Goal: Navigation & Orientation: Find specific page/section

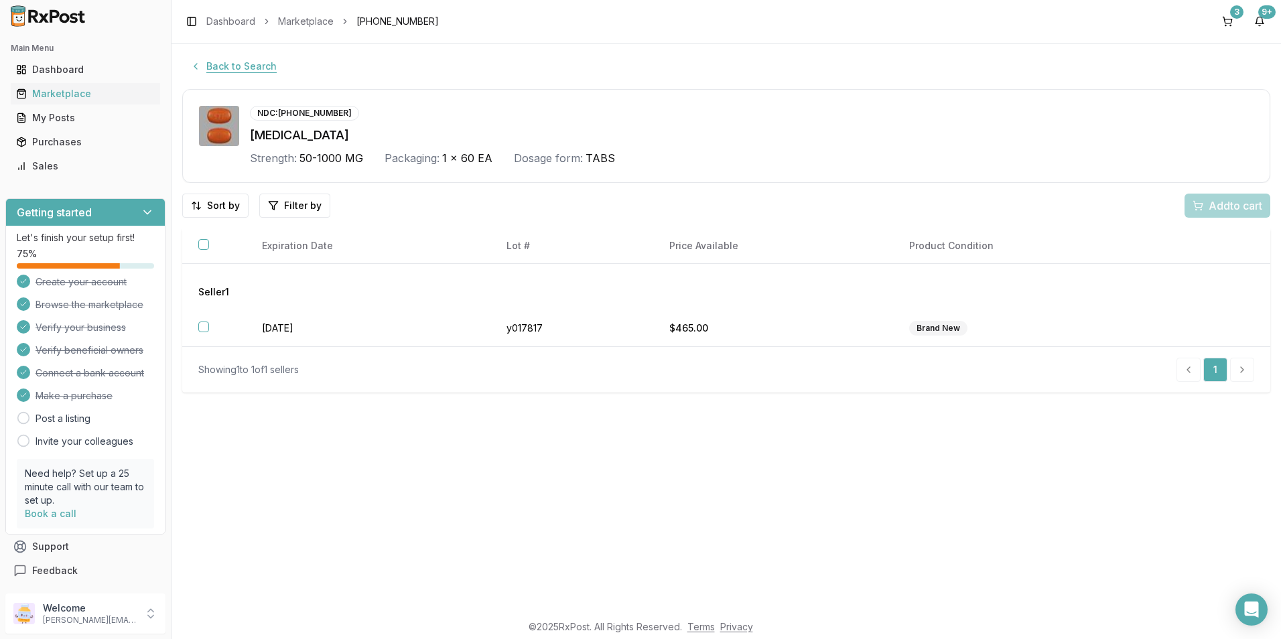
click at [238, 60] on button "Back to Search" at bounding box center [233, 66] width 103 height 24
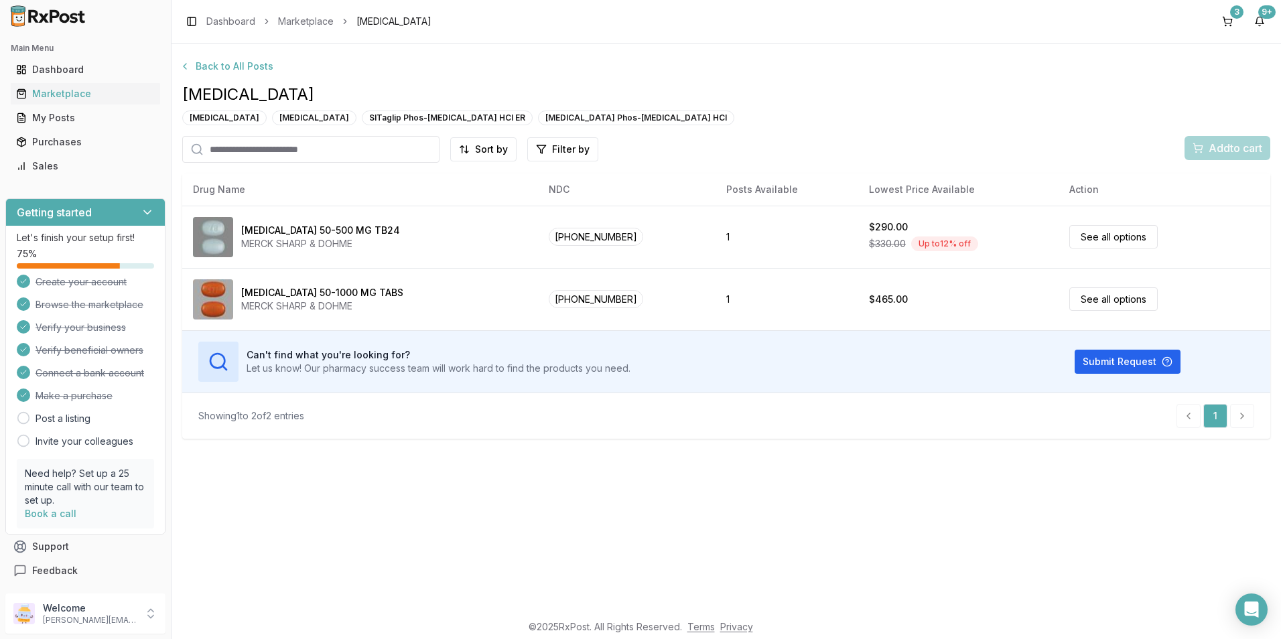
click at [242, 147] on input "search" at bounding box center [310, 149] width 257 height 27
type input "*******"
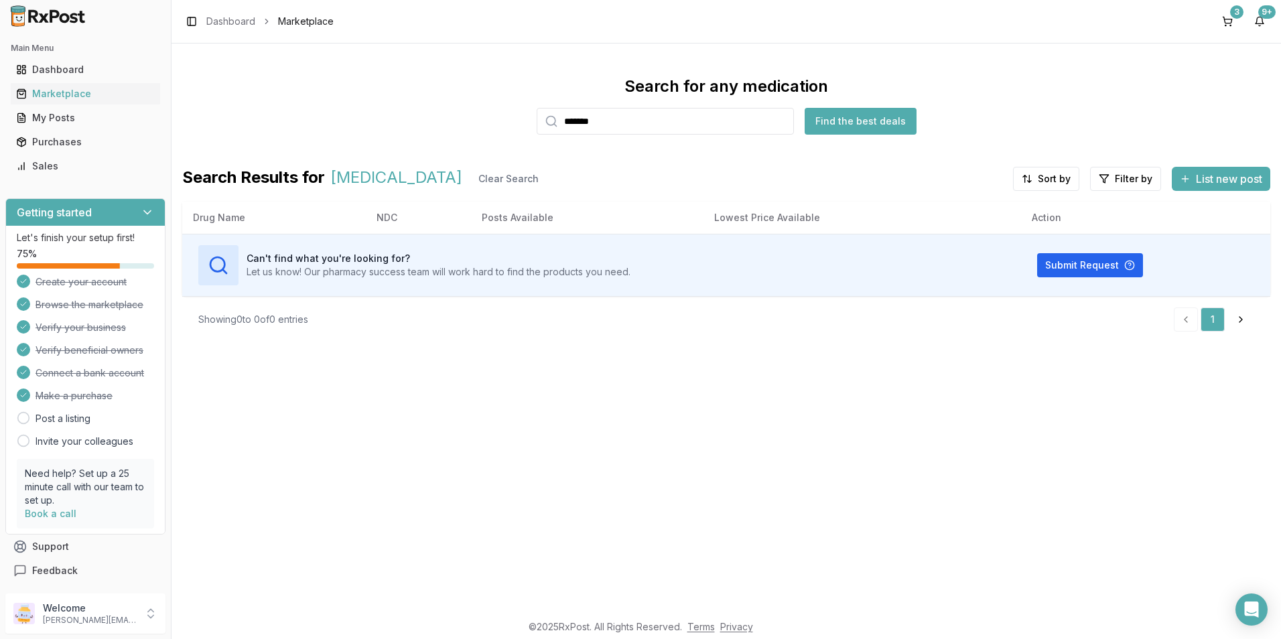
drag, startPoint x: 601, startPoint y: 125, endPoint x: 505, endPoint y: 129, distance: 95.9
click at [505, 129] on div "Search for any medication ******* Find the best deals" at bounding box center [726, 105] width 1088 height 59
click at [581, 121] on input "search" at bounding box center [665, 121] width 257 height 27
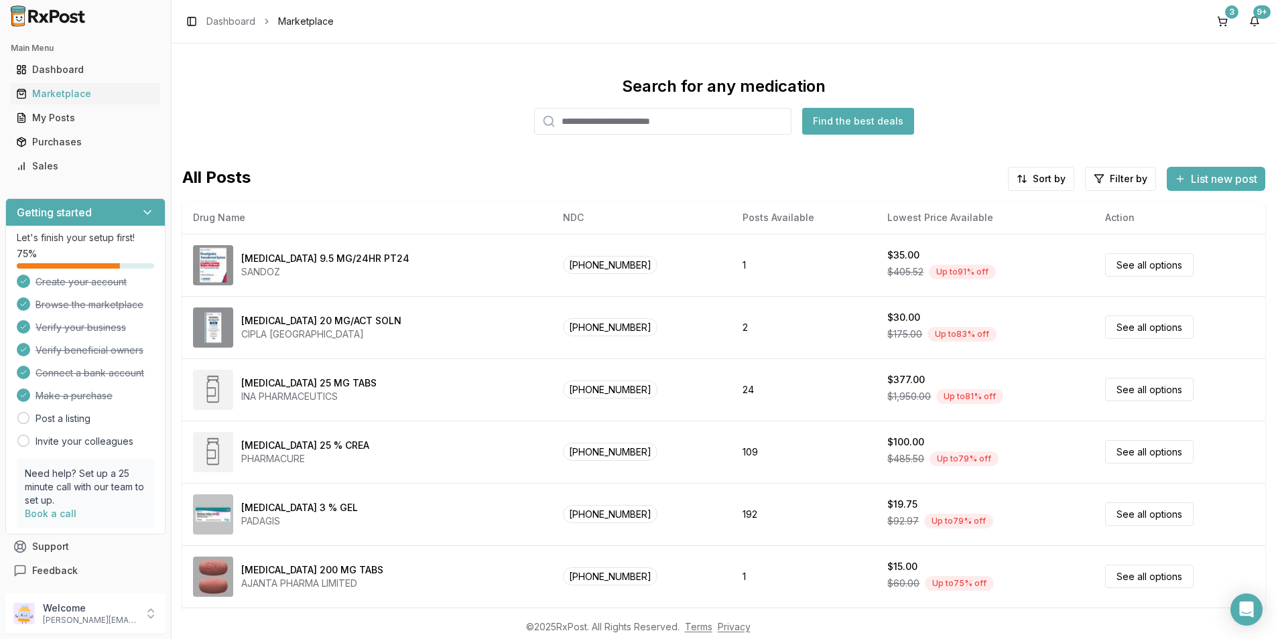
click at [572, 121] on input "search" at bounding box center [662, 121] width 257 height 27
type input "*******"
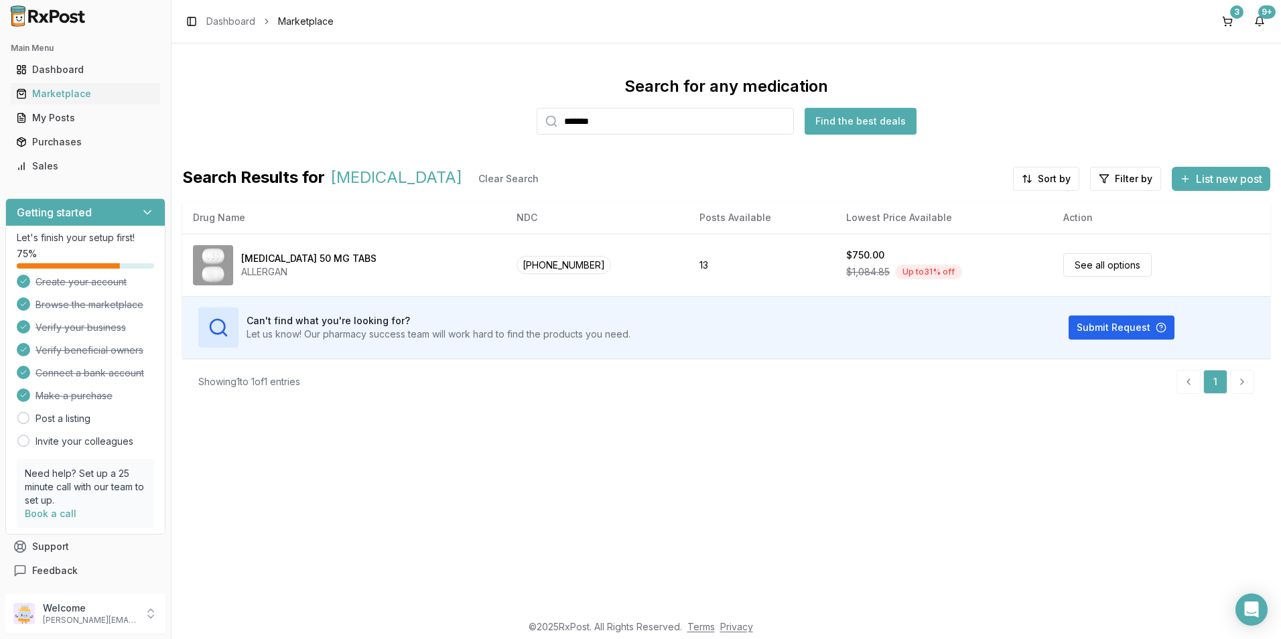
drag, startPoint x: 605, startPoint y: 117, endPoint x: 528, endPoint y: 130, distance: 78.1
click at [528, 130] on div "Search for any medication ******* Find the best deals" at bounding box center [726, 105] width 1088 height 59
click at [579, 123] on input "search" at bounding box center [665, 121] width 257 height 27
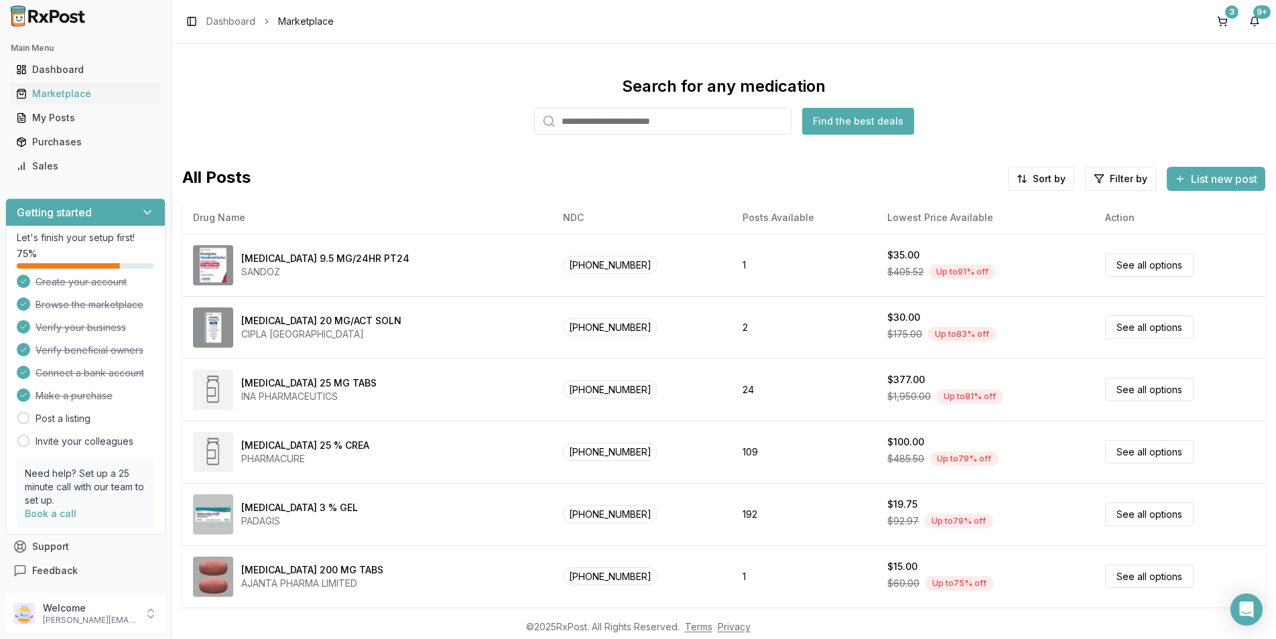
click at [580, 123] on input "search" at bounding box center [662, 121] width 257 height 27
type input "******"
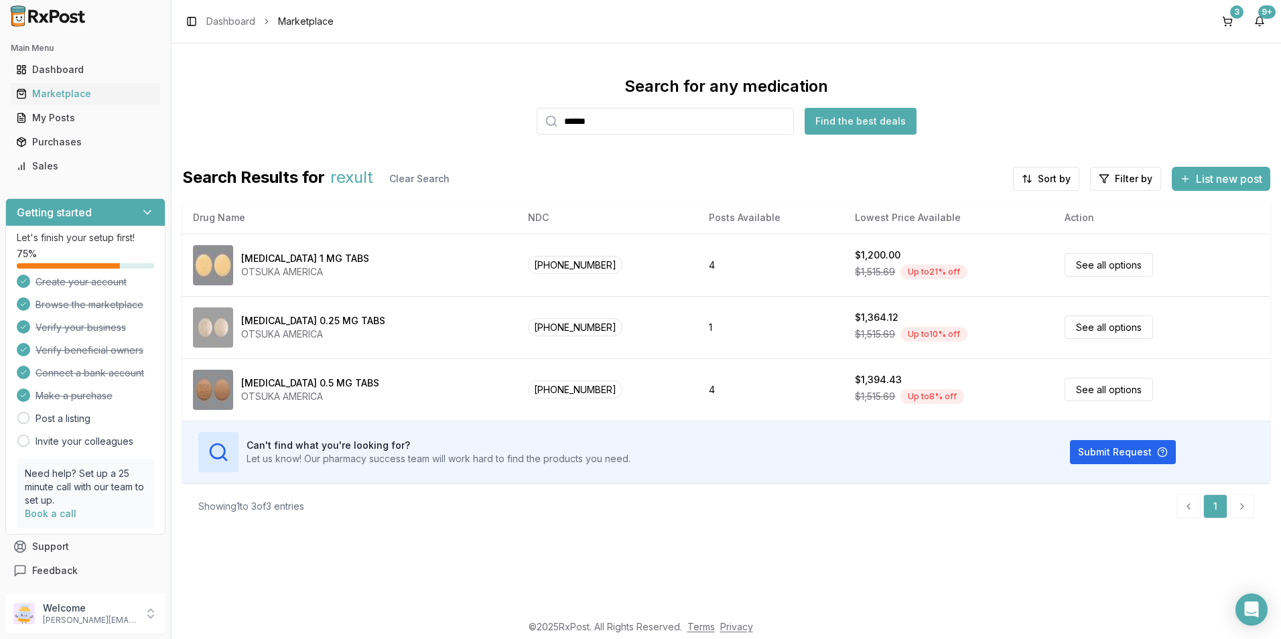
drag, startPoint x: 596, startPoint y: 123, endPoint x: 555, endPoint y: 131, distance: 42.3
click at [555, 131] on div "******" at bounding box center [665, 121] width 257 height 27
click at [1230, 20] on button "3" at bounding box center [1227, 21] width 21 height 21
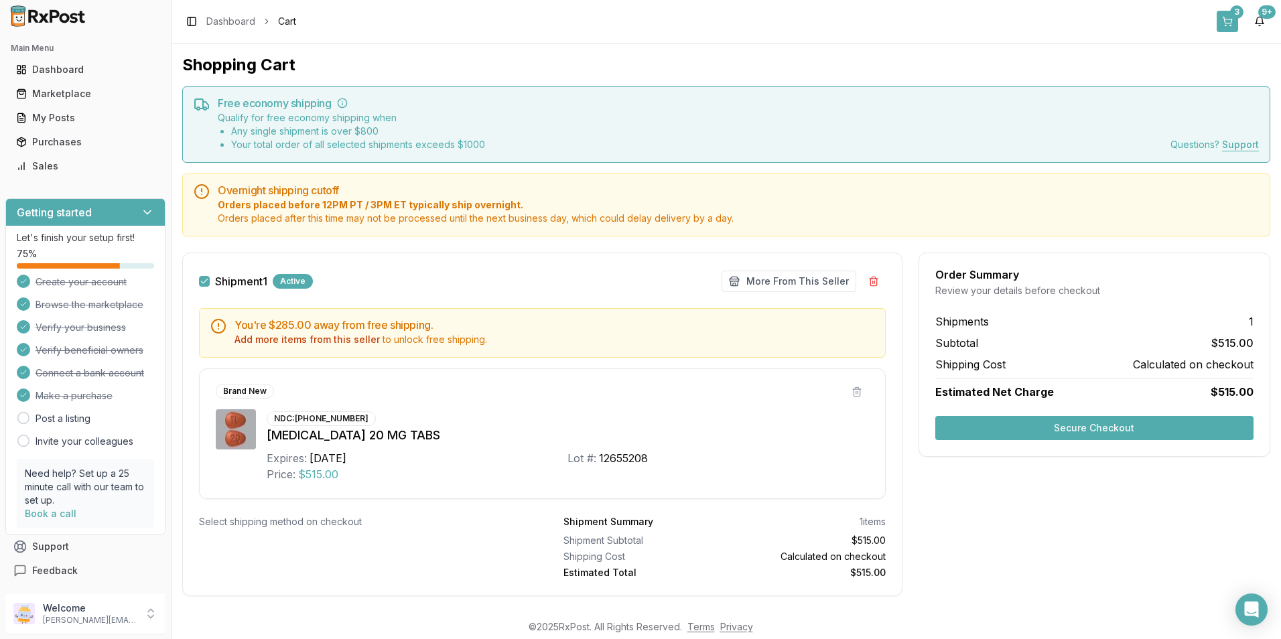
click at [1226, 17] on button "3" at bounding box center [1227, 21] width 21 height 21
click at [105, 92] on div "Marketplace" at bounding box center [85, 93] width 139 height 13
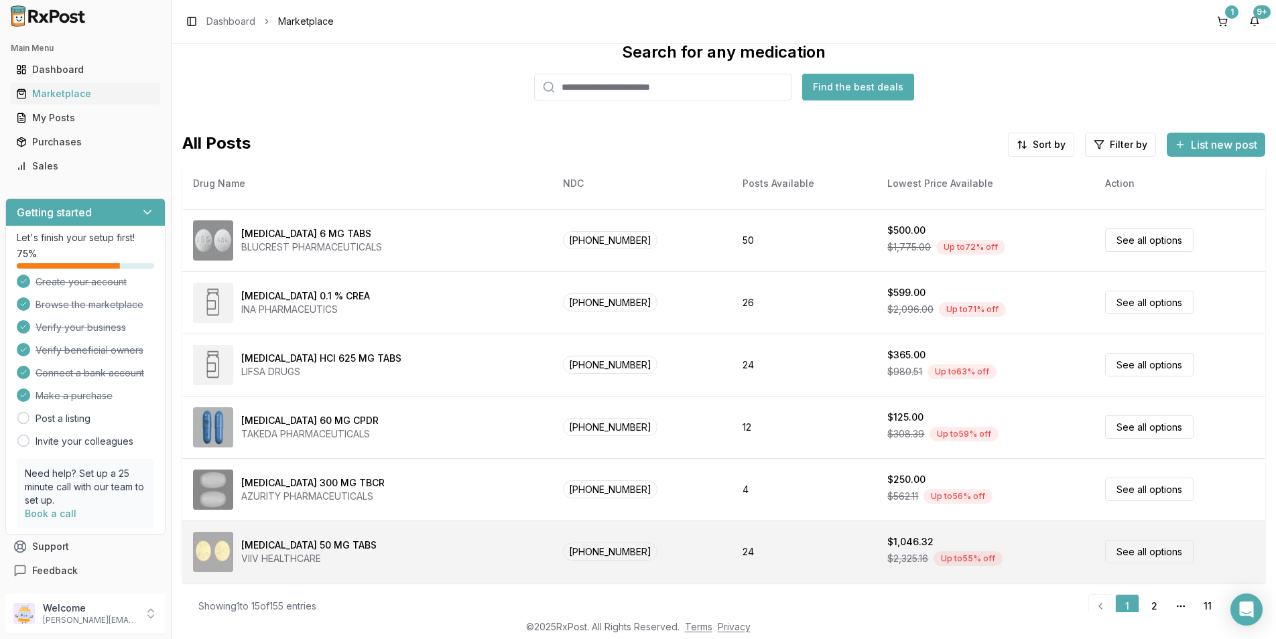
scroll to position [51, 0]
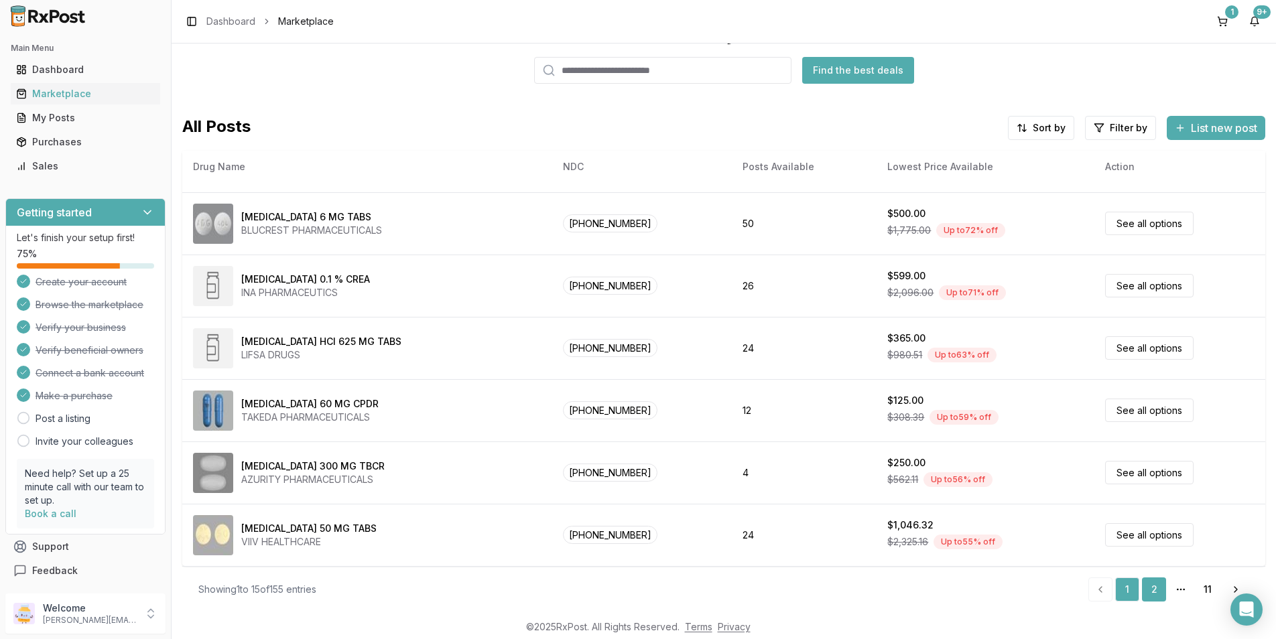
click at [1155, 592] on link "2" at bounding box center [1154, 590] width 24 height 24
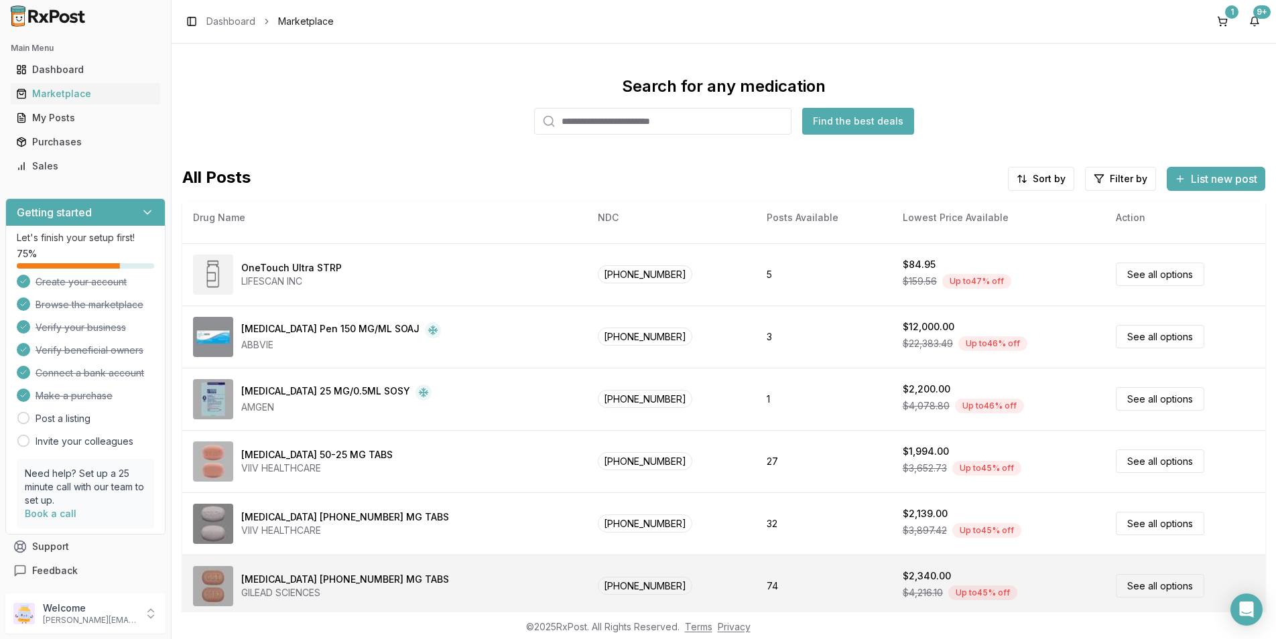
scroll to position [51, 0]
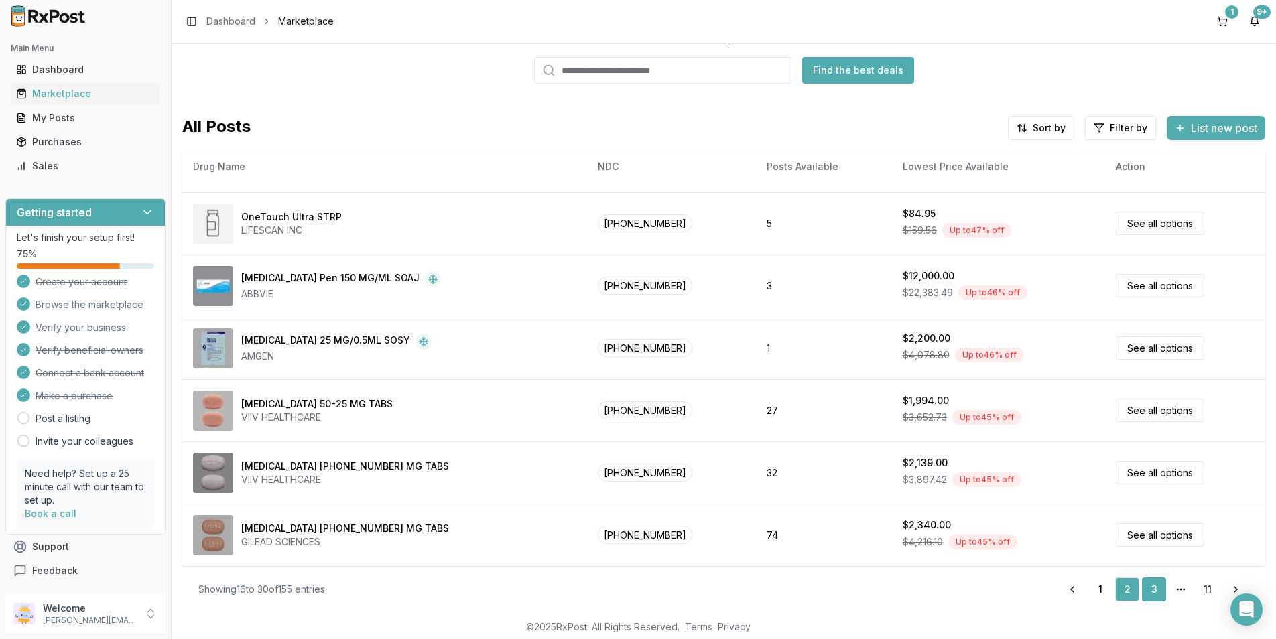
click at [1144, 585] on link "3" at bounding box center [1154, 590] width 24 height 24
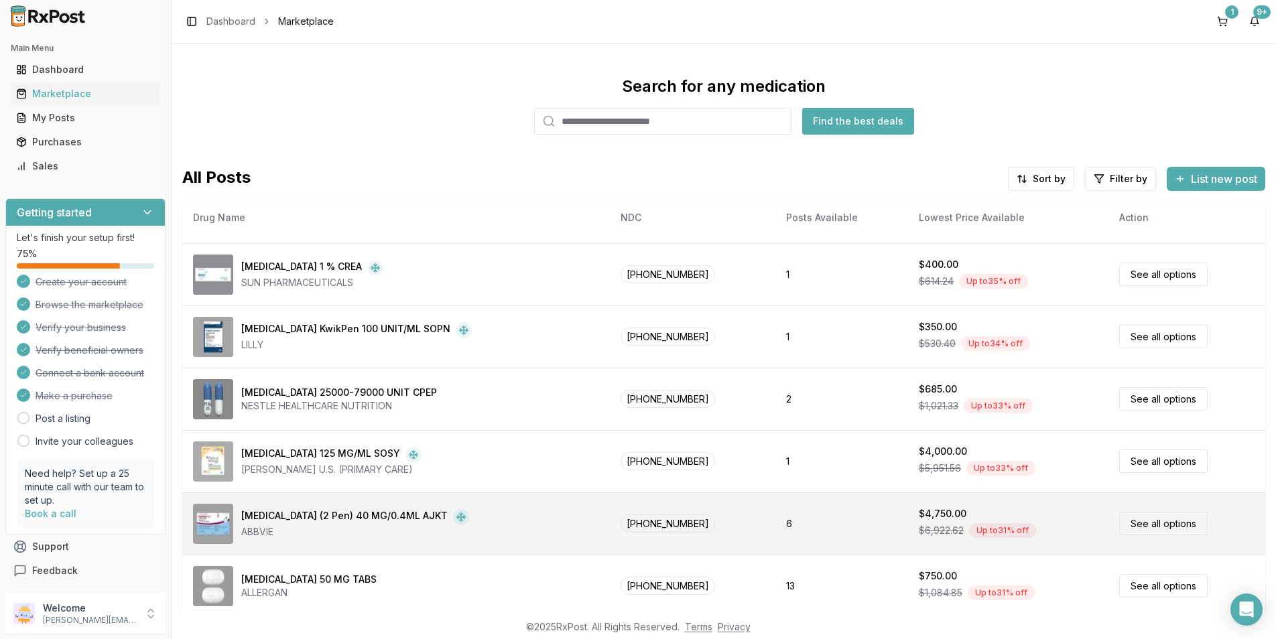
scroll to position [51, 0]
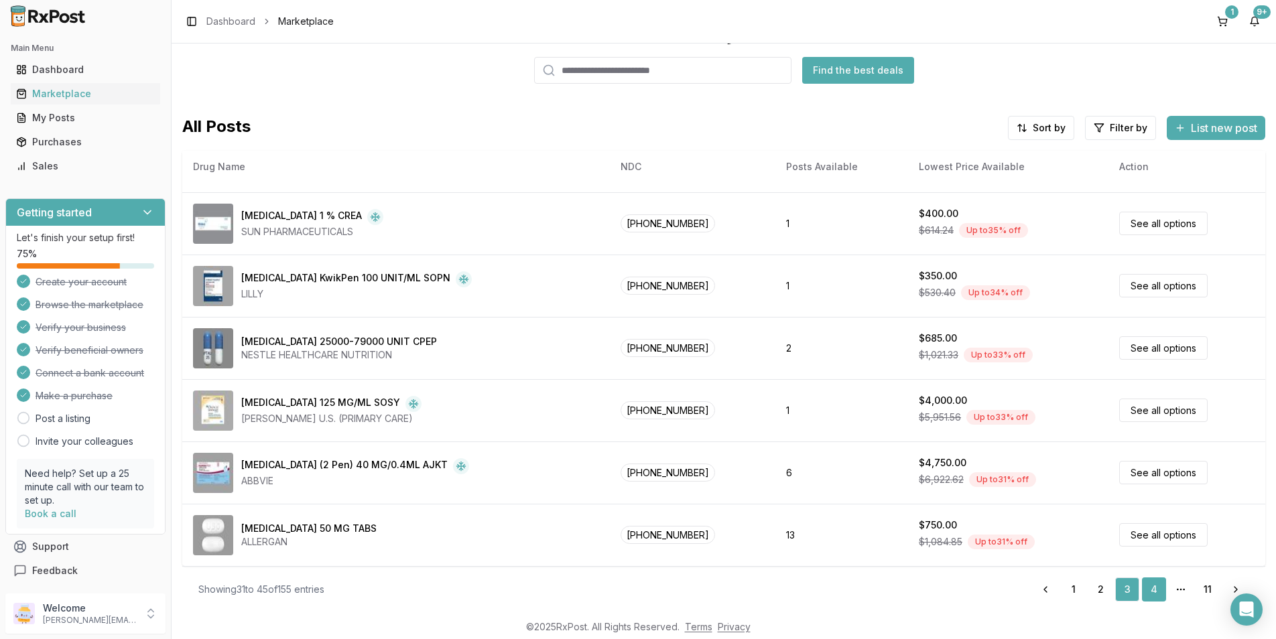
click at [1142, 588] on link "4" at bounding box center [1154, 590] width 24 height 24
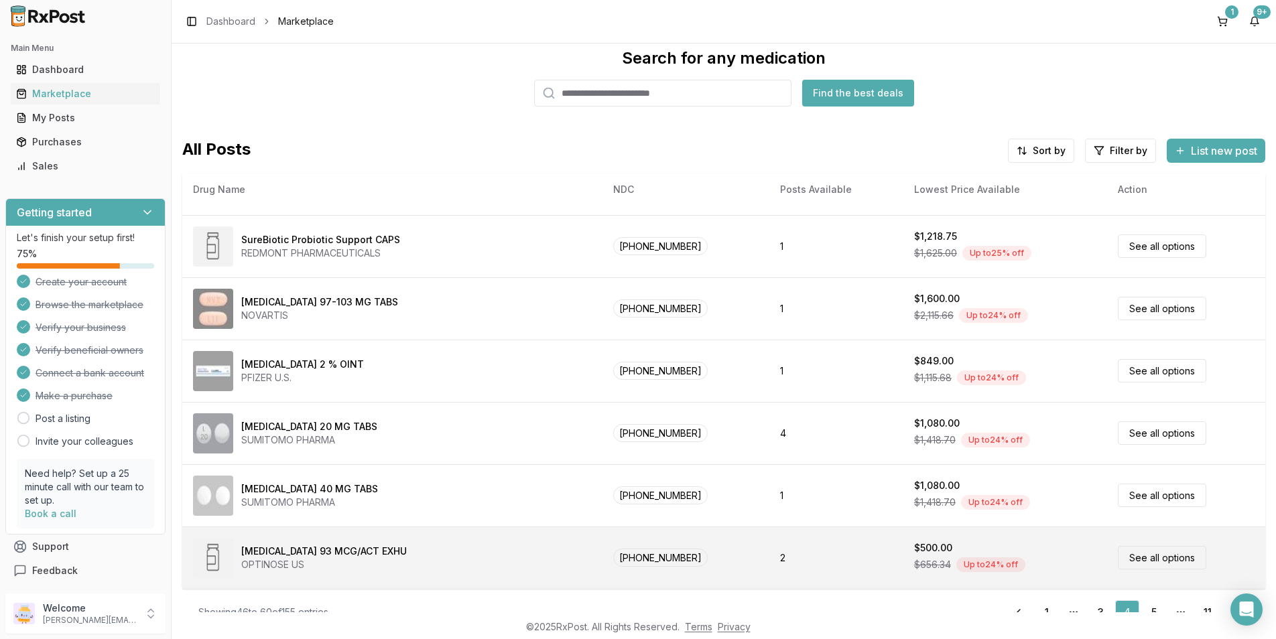
scroll to position [51, 0]
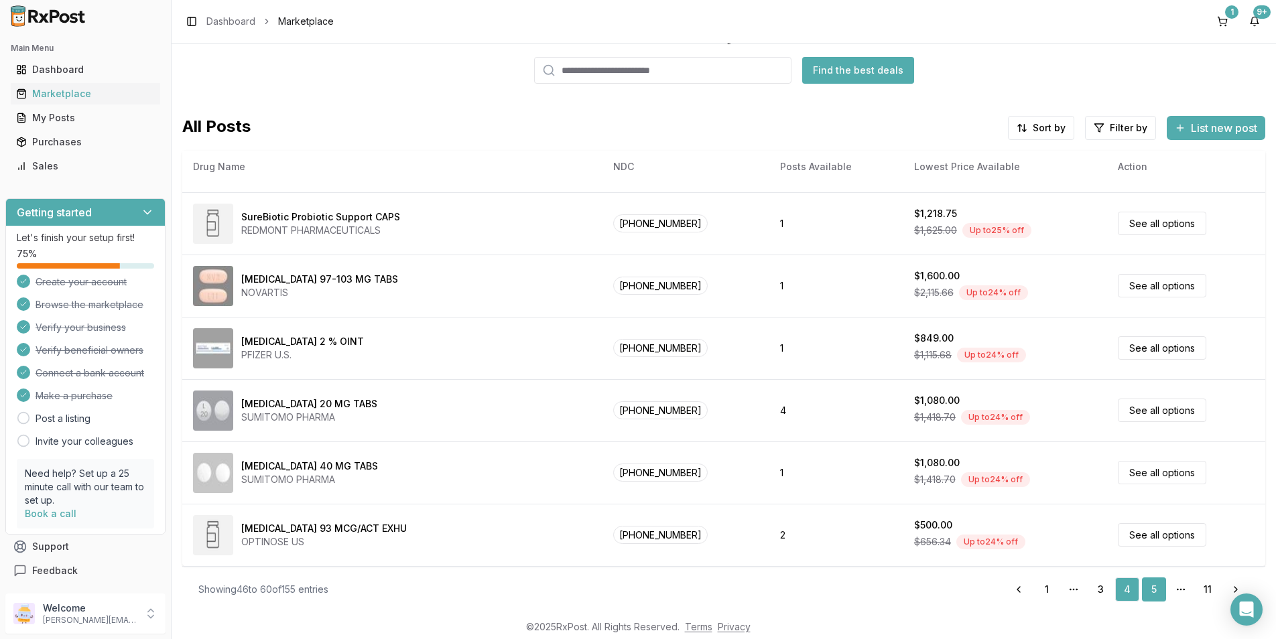
click at [1148, 583] on link "5" at bounding box center [1154, 590] width 24 height 24
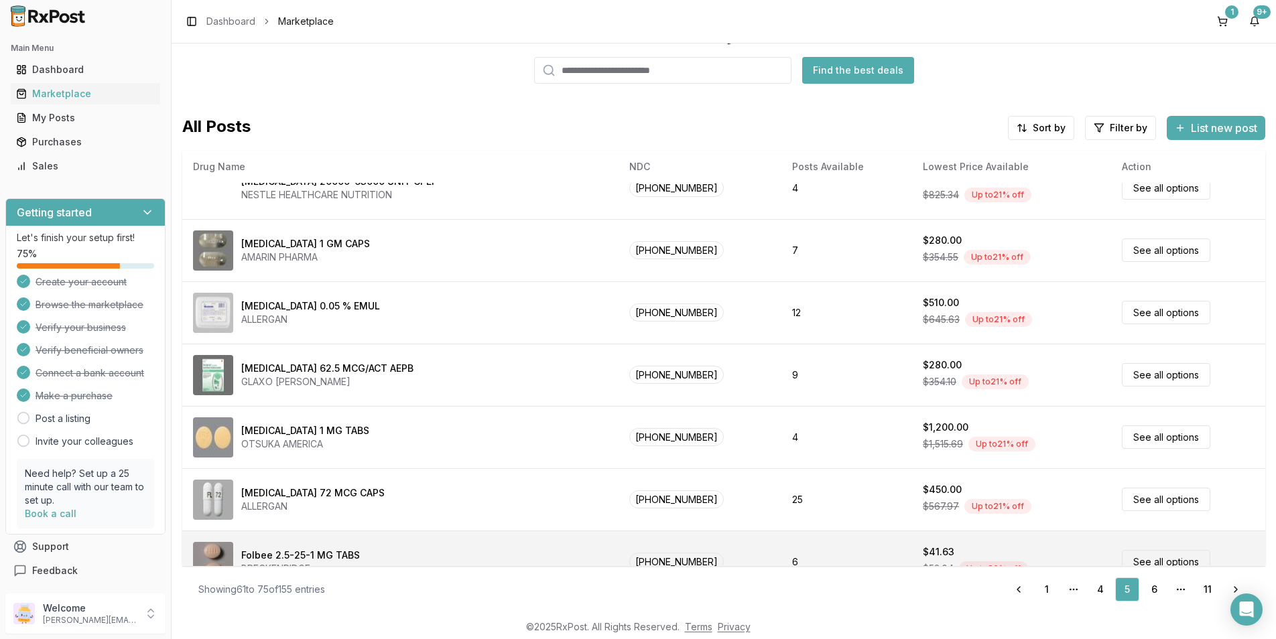
scroll to position [402, 0]
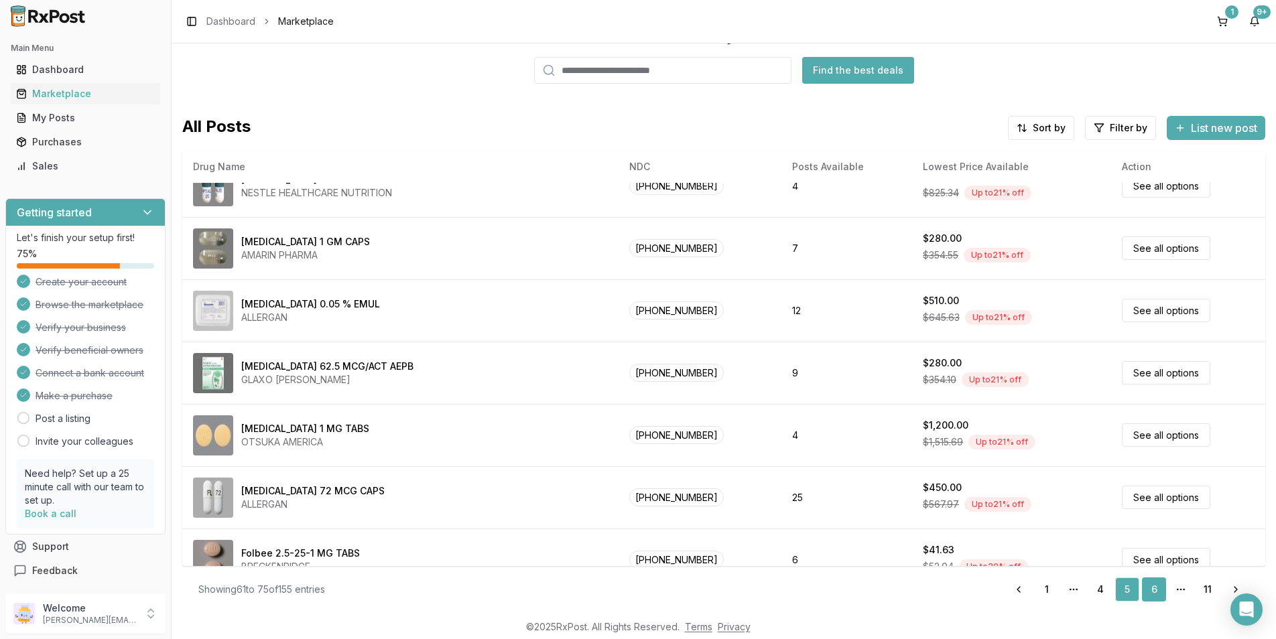
click at [1142, 583] on link "6" at bounding box center [1154, 590] width 24 height 24
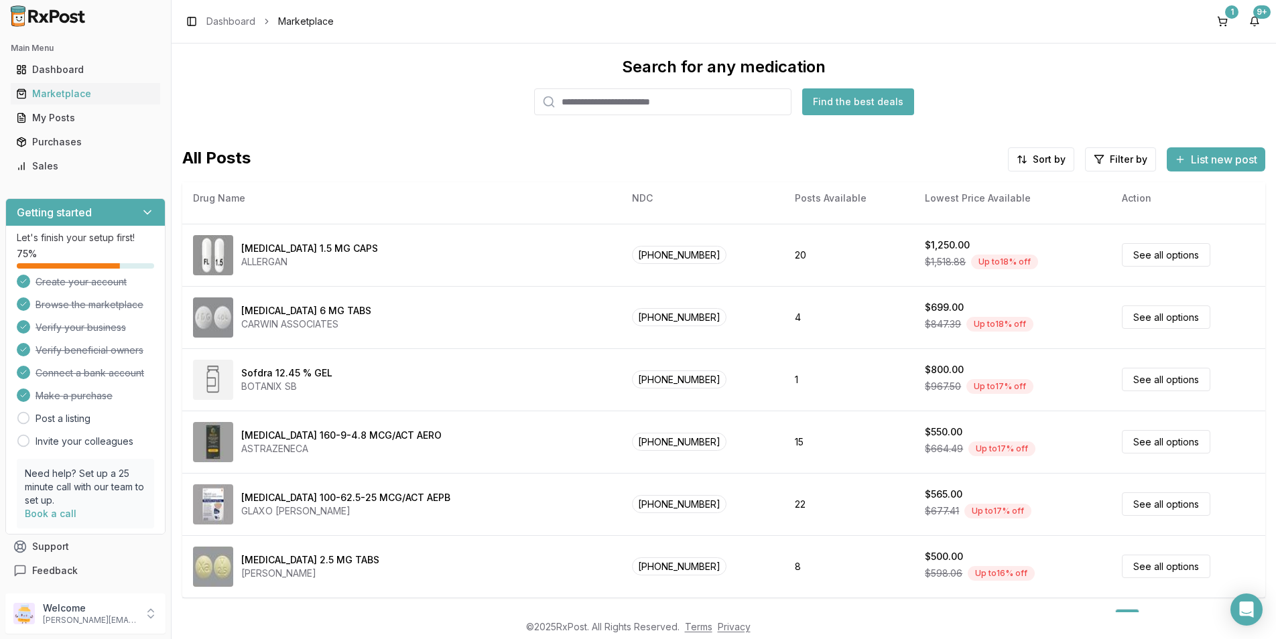
scroll to position [51, 0]
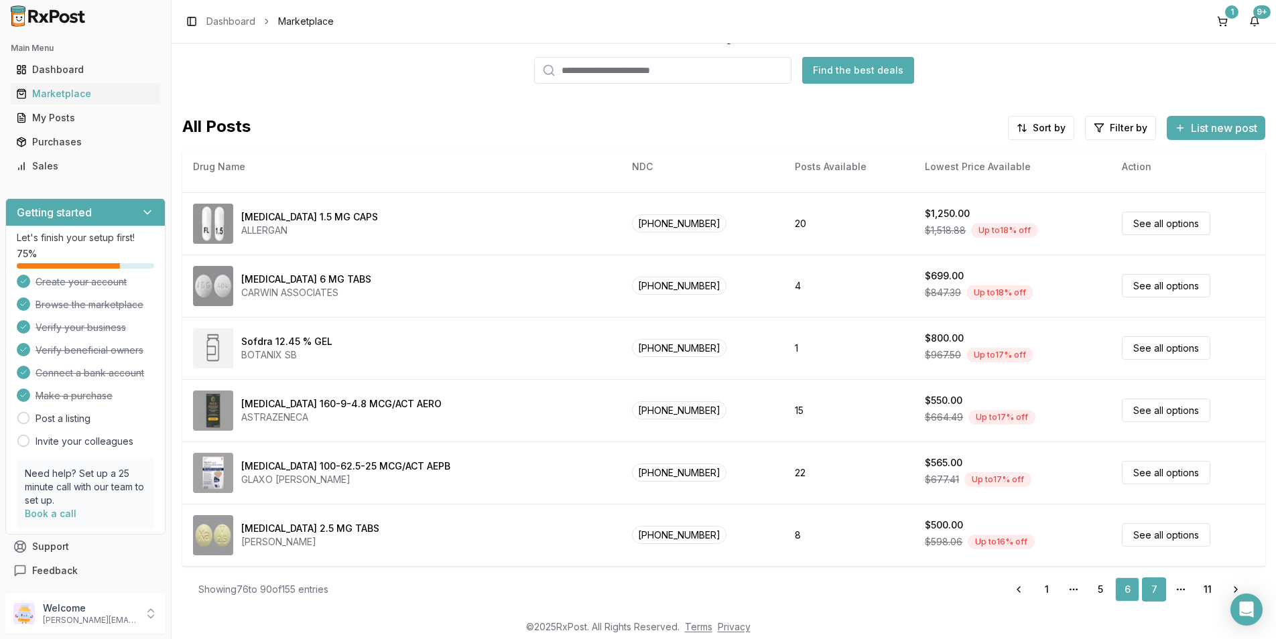
click at [1155, 592] on link "7" at bounding box center [1154, 590] width 24 height 24
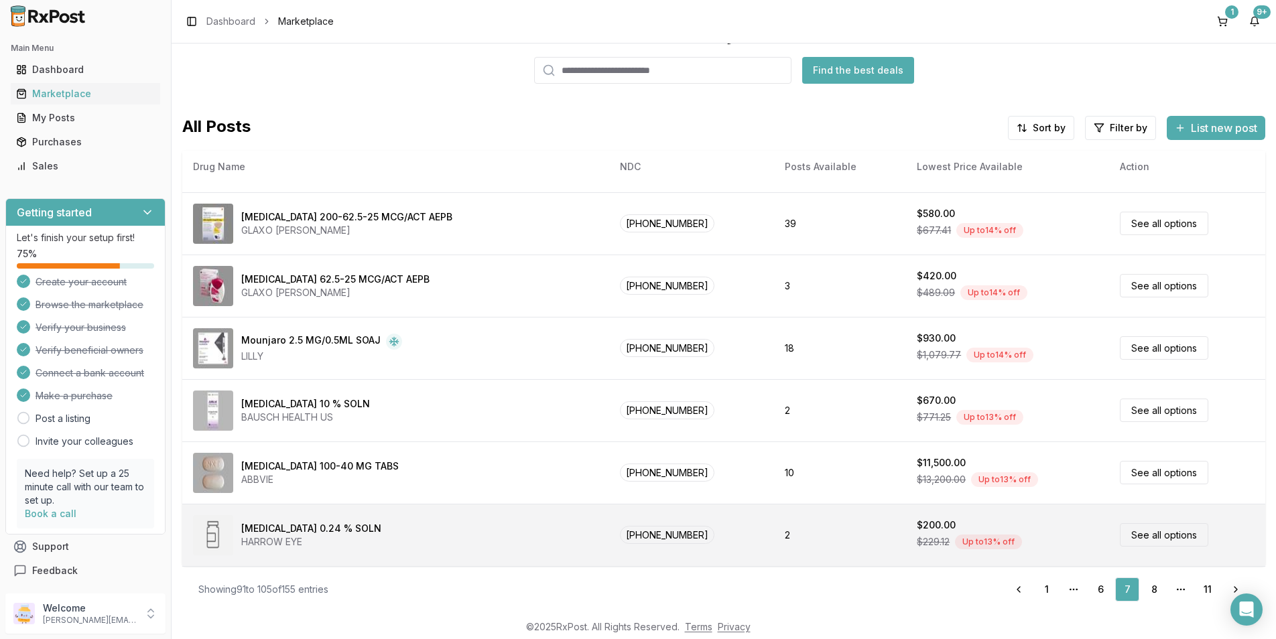
scroll to position [2, 0]
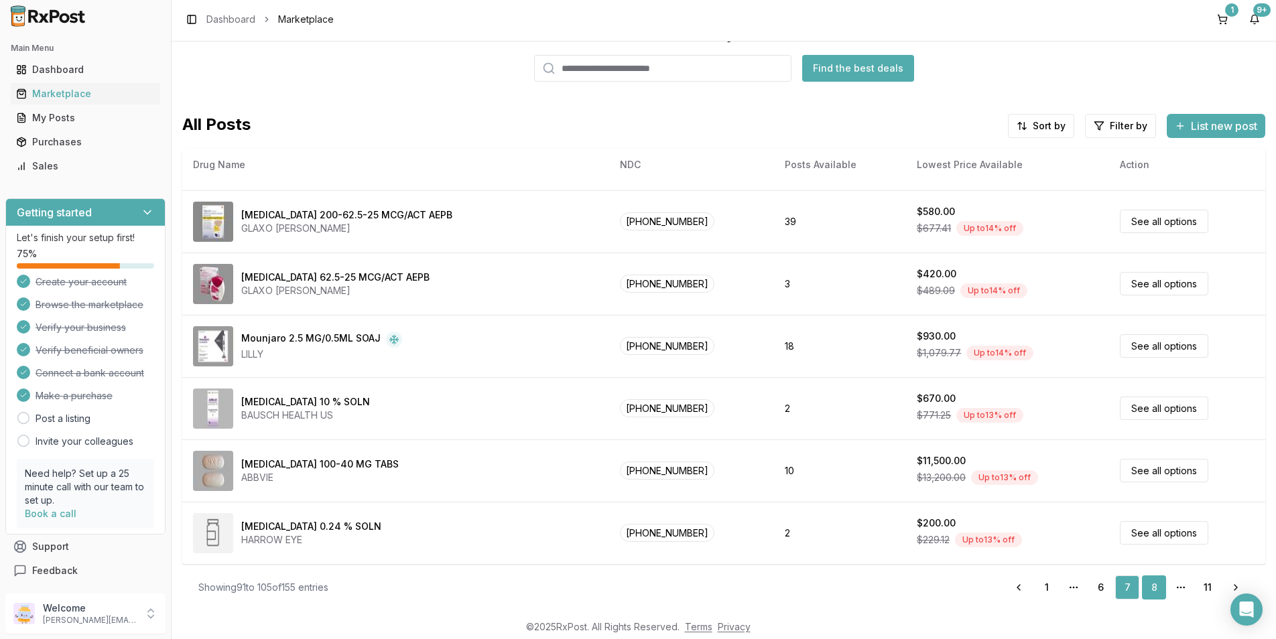
click at [1152, 578] on link "8" at bounding box center [1154, 588] width 24 height 24
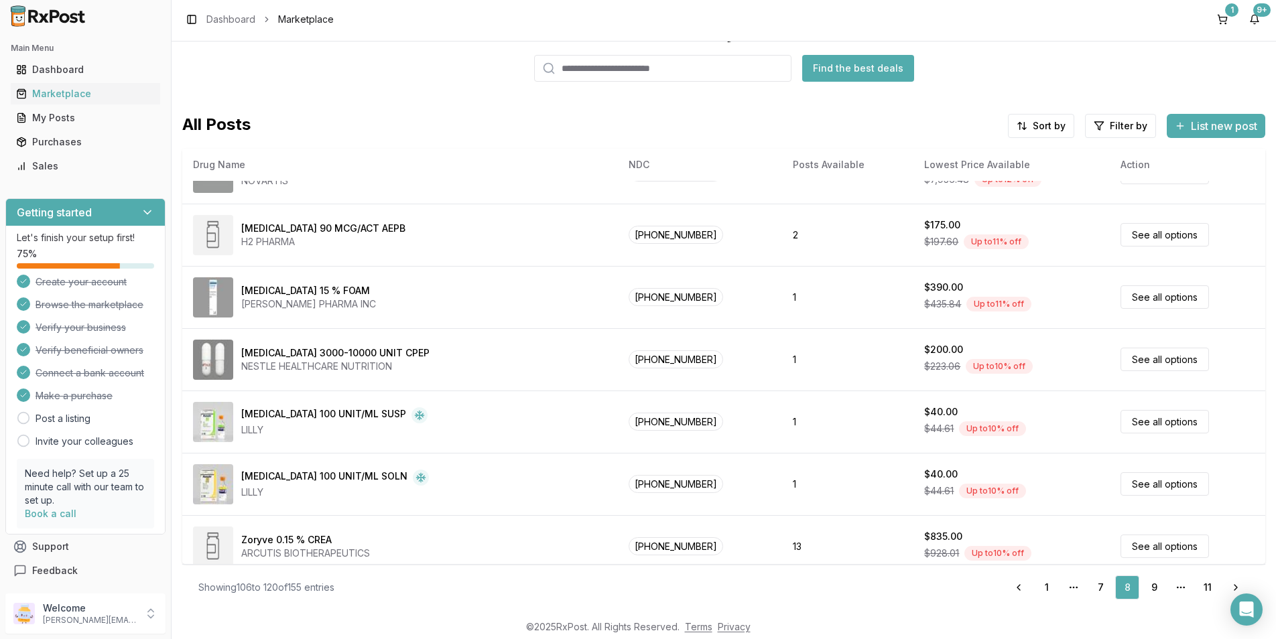
scroll to position [469, 0]
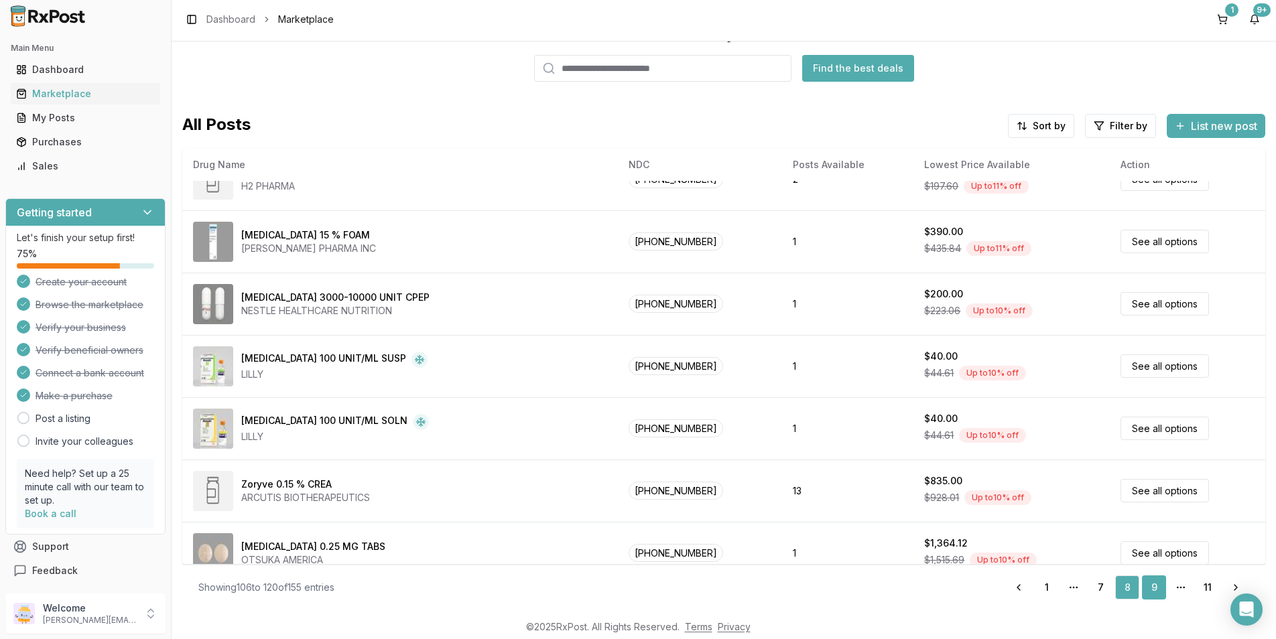
click at [1146, 582] on link "9" at bounding box center [1154, 588] width 24 height 24
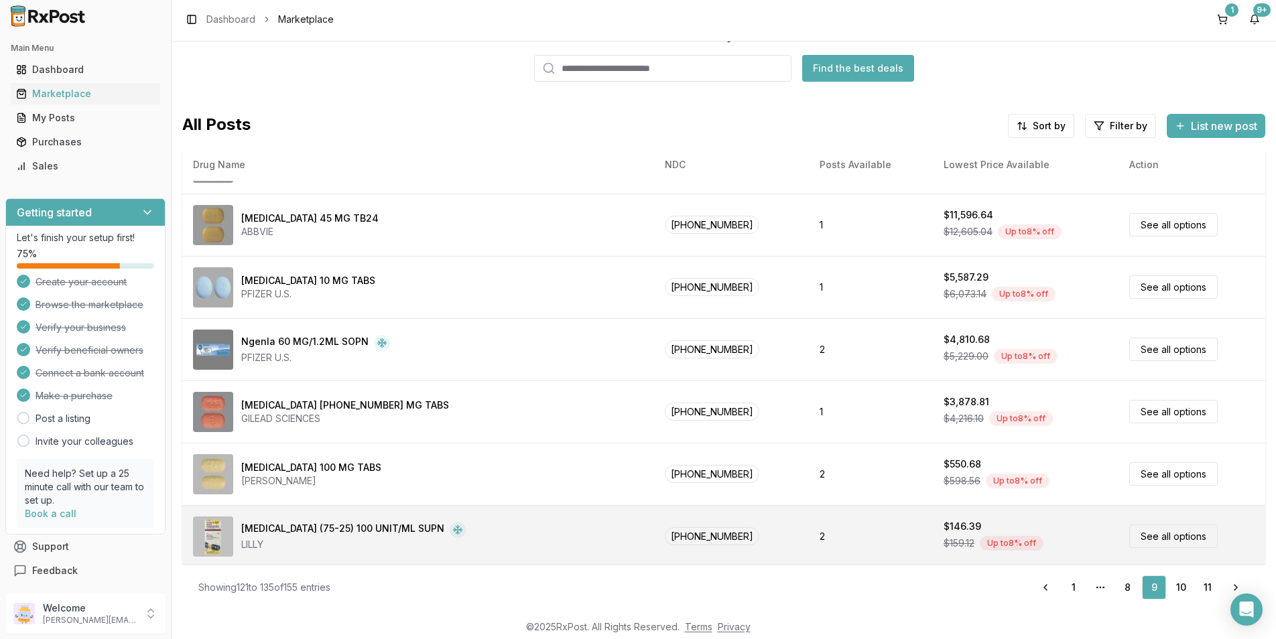
scroll to position [551, 0]
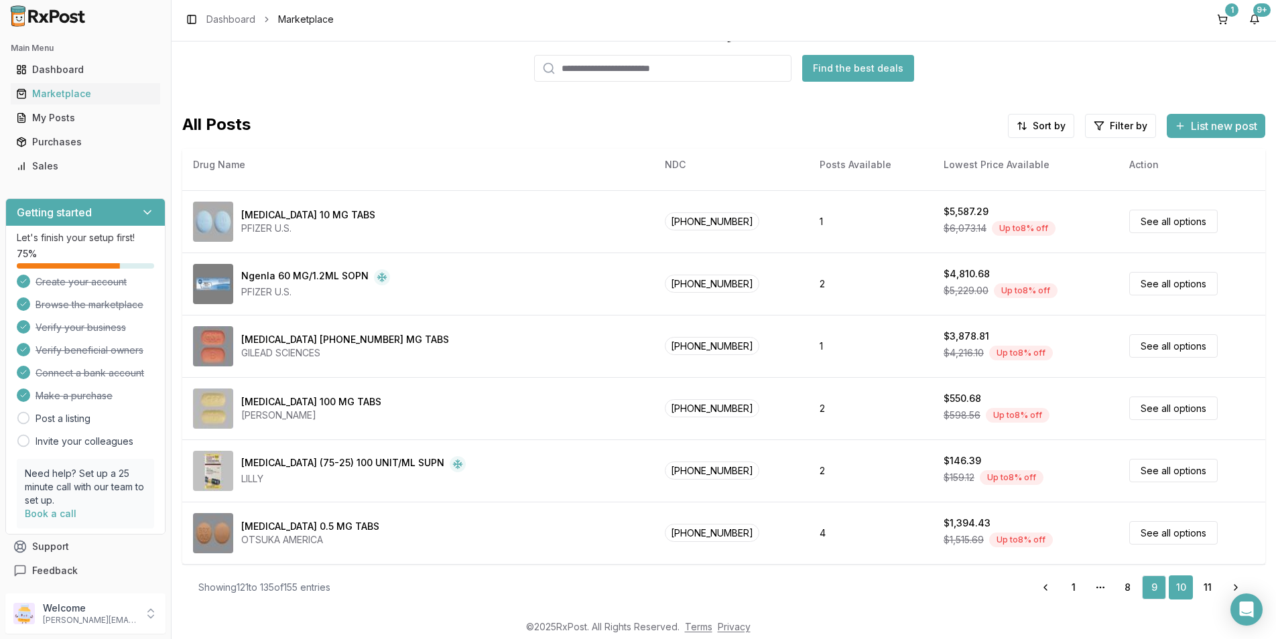
click at [1172, 583] on link "10" at bounding box center [1181, 588] width 24 height 24
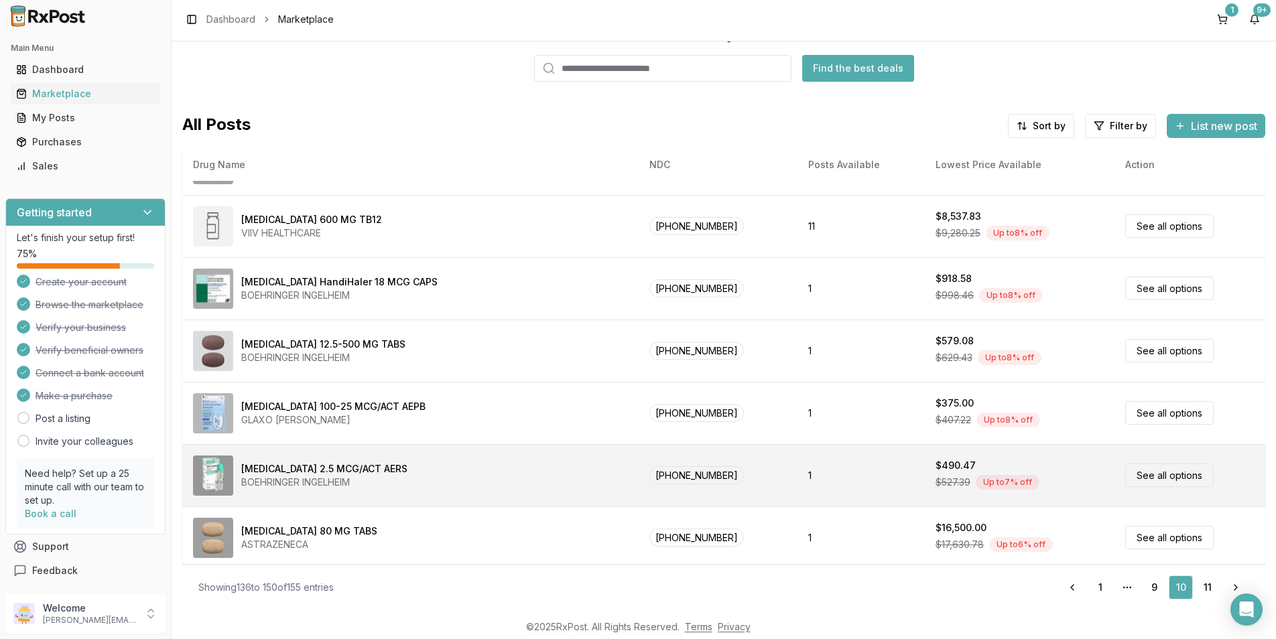
scroll to position [551, 0]
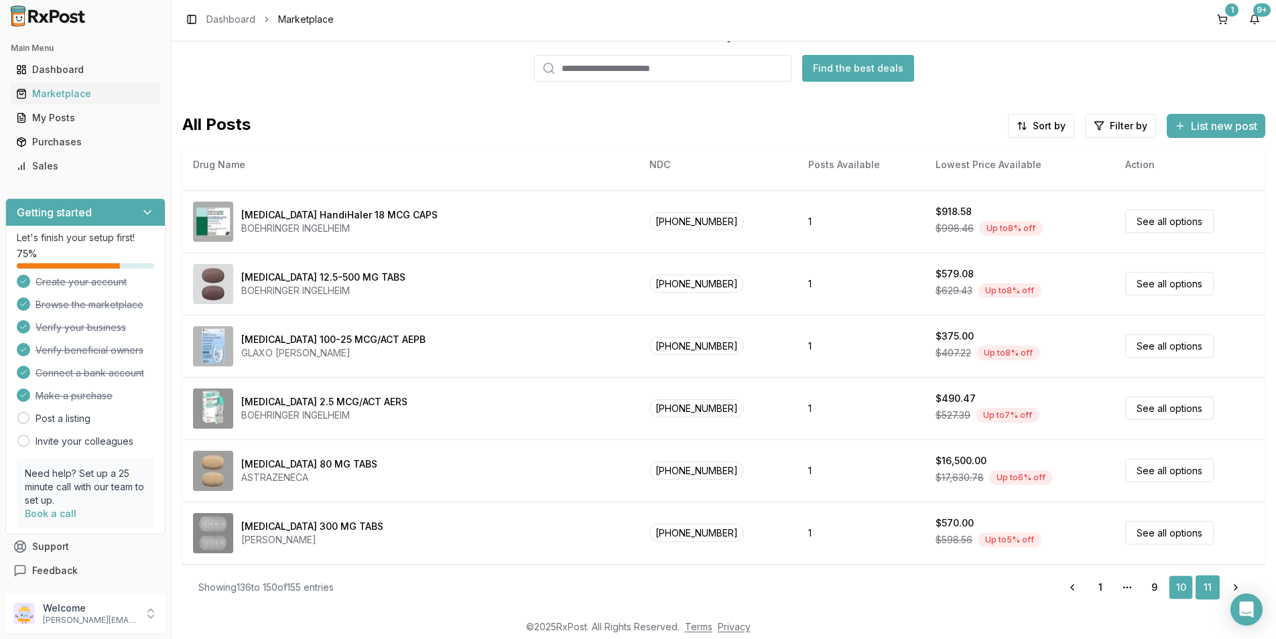
click at [1201, 585] on link "11" at bounding box center [1207, 588] width 24 height 24
